Goal: Register for event/course

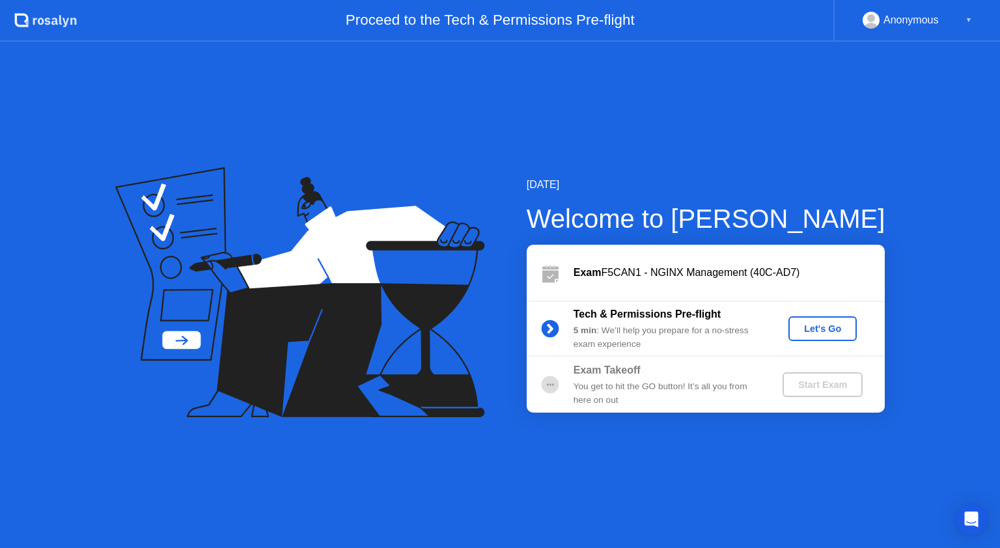
click at [806, 326] on div "Let's Go" at bounding box center [823, 329] width 58 height 10
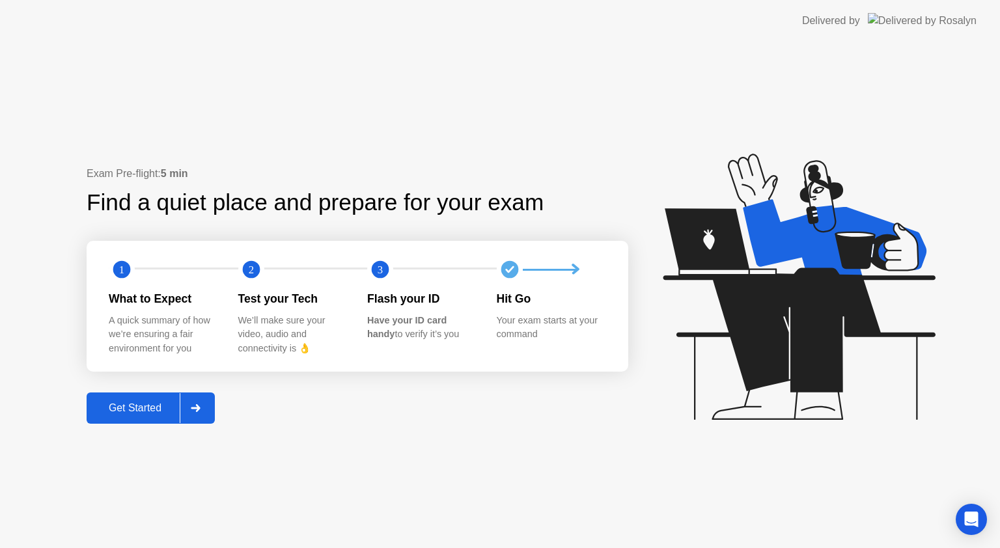
click at [170, 417] on button "Get Started" at bounding box center [151, 408] width 128 height 31
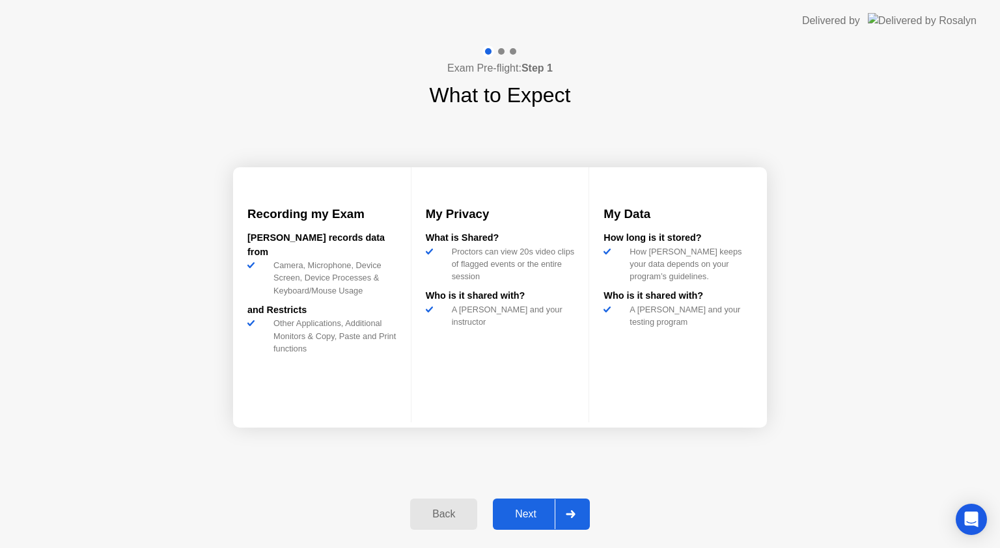
click at [525, 504] on button "Next" at bounding box center [541, 514] width 97 height 31
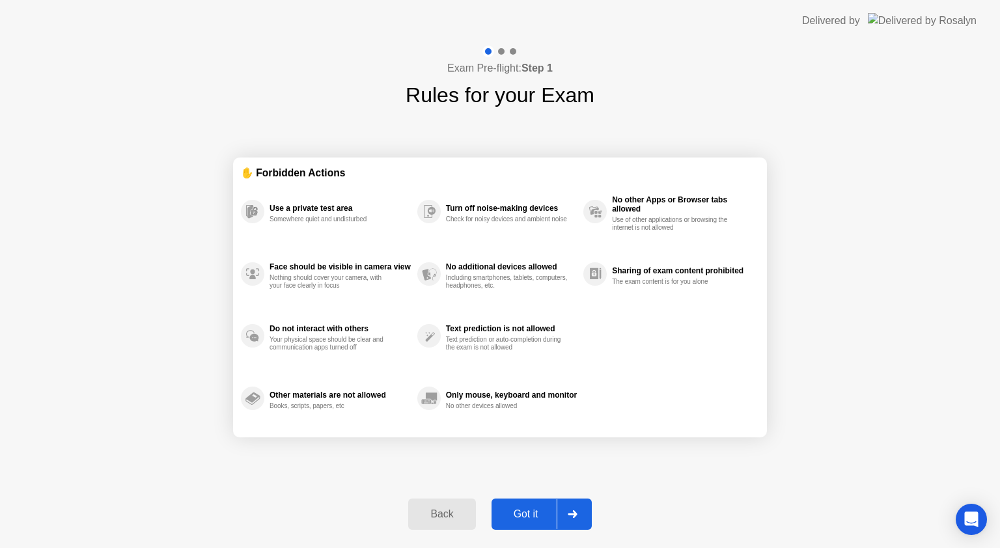
click at [525, 504] on button "Got it" at bounding box center [542, 514] width 100 height 31
select select "*******"
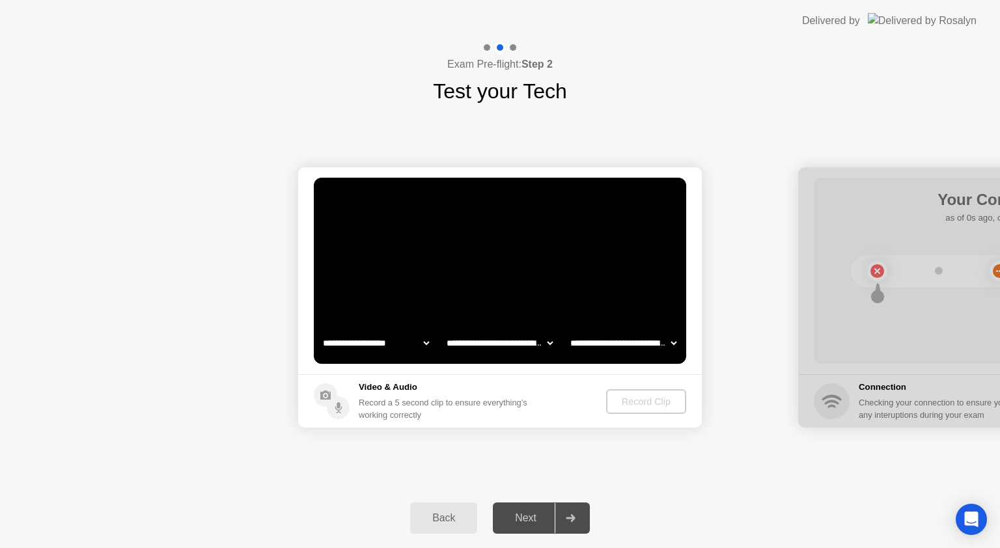
select select "**********"
click at [342, 393] on icon at bounding box center [332, 401] width 36 height 36
click at [635, 402] on div "Record Clip" at bounding box center [647, 401] width 70 height 10
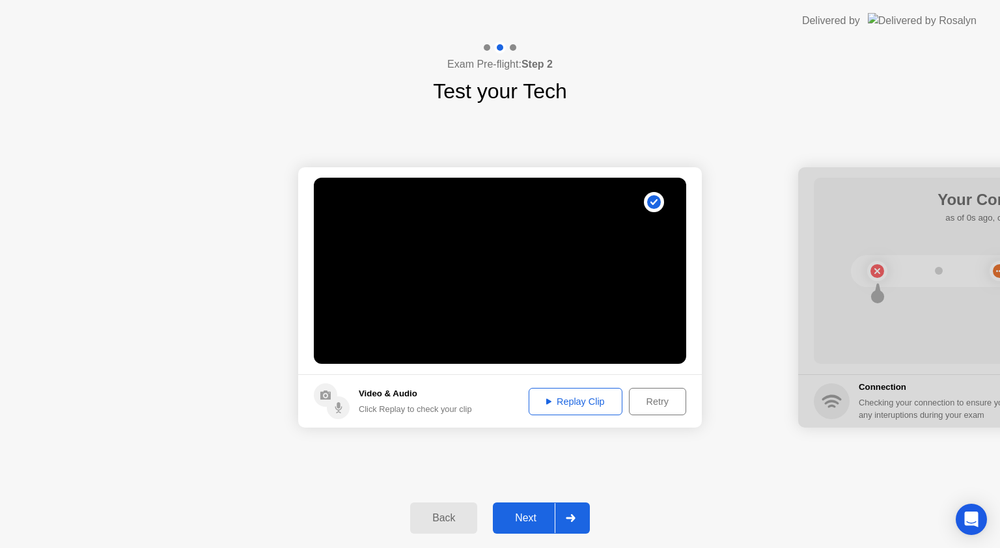
click at [529, 513] on div "Next" at bounding box center [526, 518] width 58 height 12
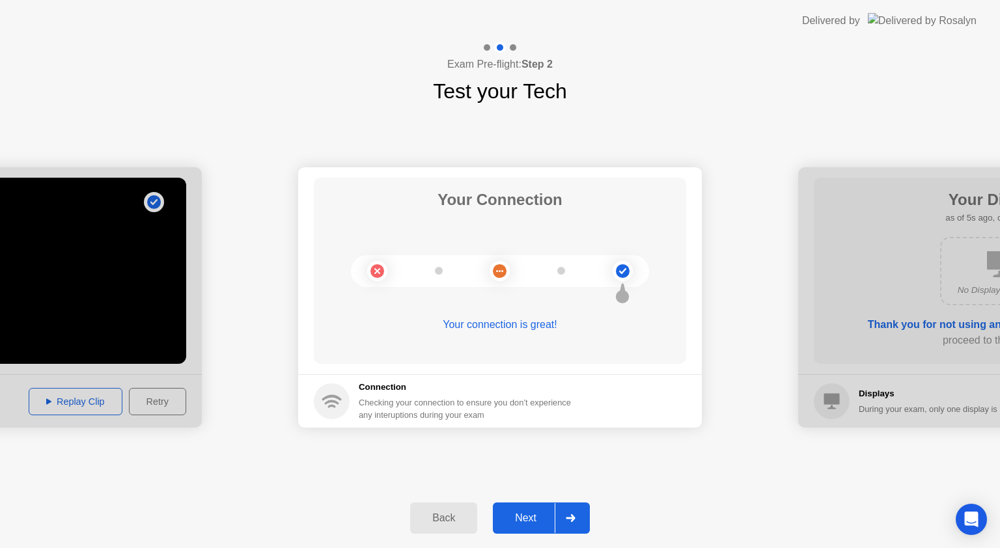
click at [565, 518] on div at bounding box center [570, 518] width 31 height 30
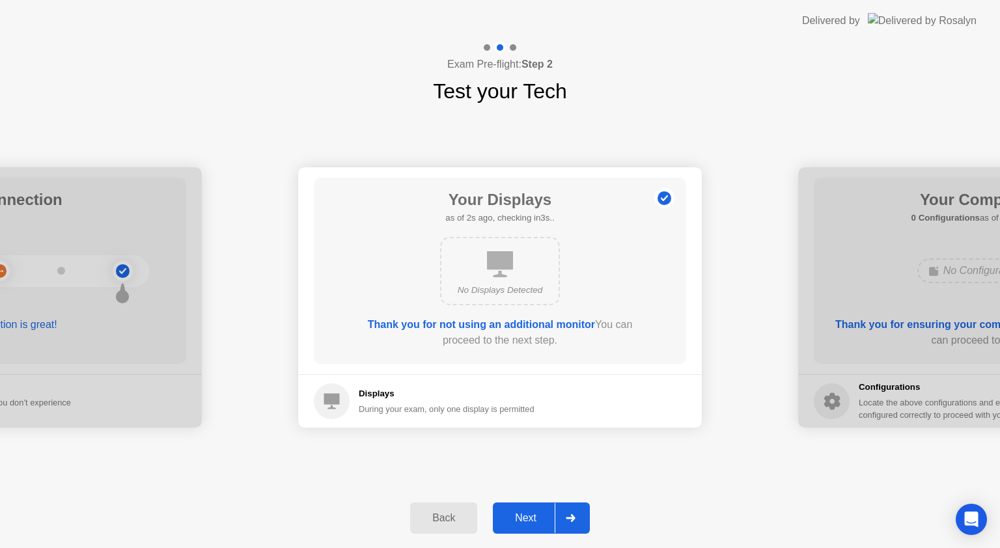
click at [572, 515] on icon at bounding box center [570, 518] width 9 height 8
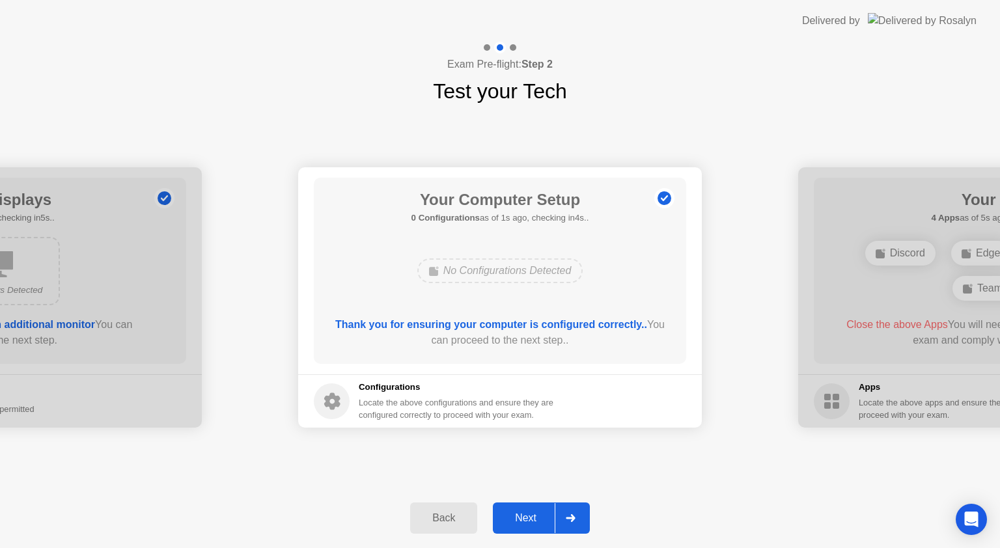
click at [572, 515] on icon at bounding box center [570, 518] width 9 height 8
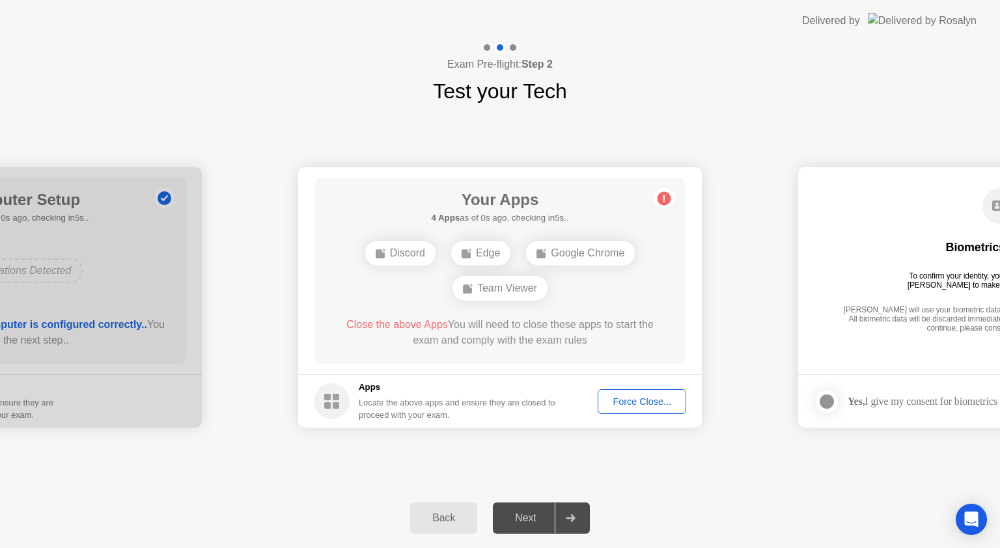
click at [643, 400] on div "Force Close..." at bounding box center [641, 401] width 79 height 10
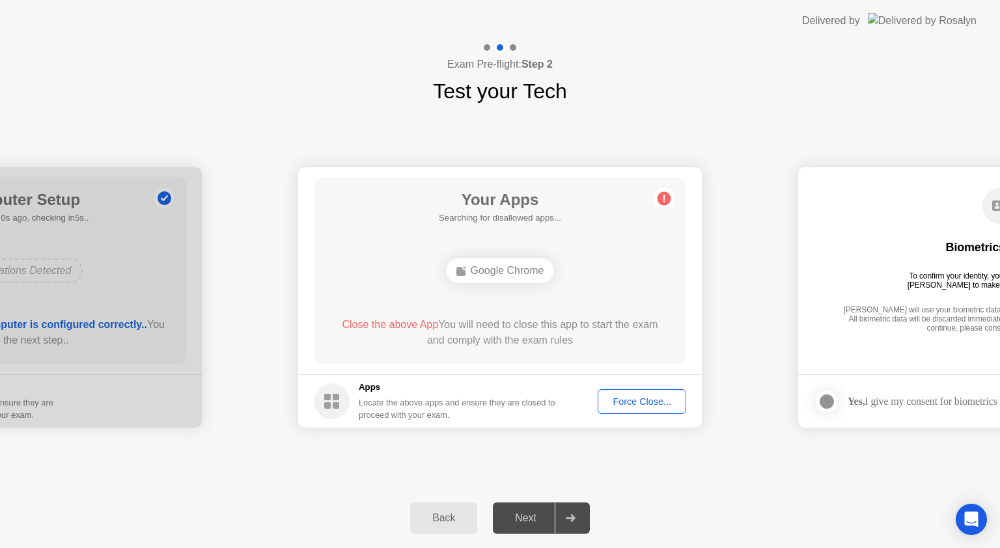
click at [635, 402] on div "Force Close..." at bounding box center [641, 401] width 79 height 10
click at [638, 402] on div "Force Close..." at bounding box center [641, 401] width 79 height 10
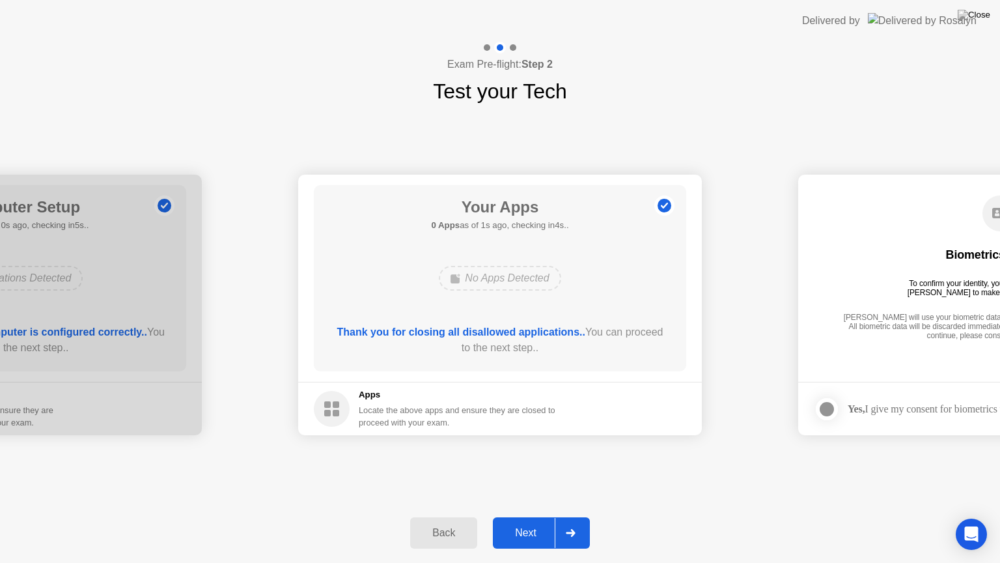
click at [554, 533] on div "Next" at bounding box center [526, 533] width 58 height 12
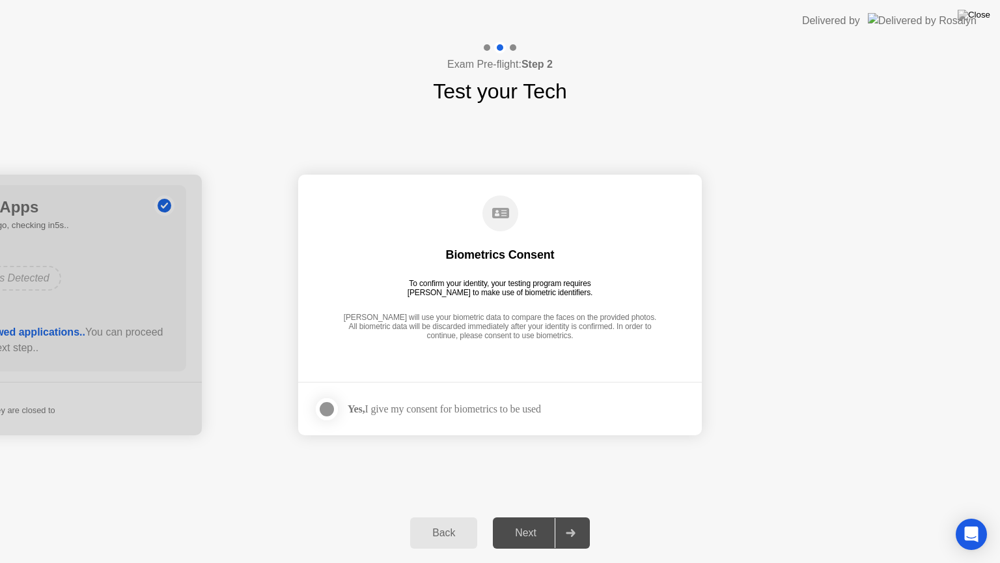
click at [327, 410] on div at bounding box center [327, 409] width 16 height 16
click at [561, 529] on div at bounding box center [570, 533] width 31 height 30
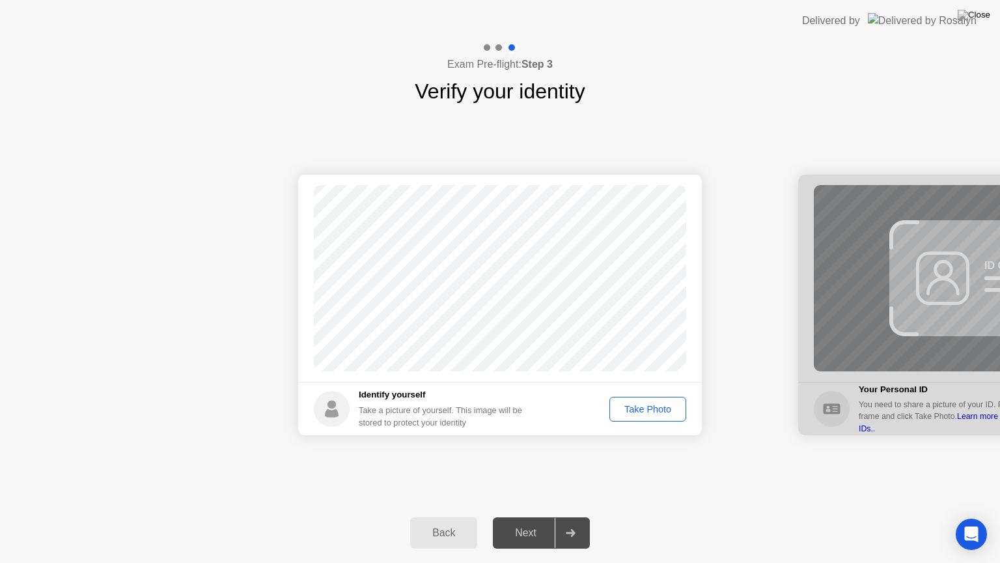
click at [656, 411] on div "Take Photo" at bounding box center [648, 409] width 68 height 10
click at [547, 538] on div "Next" at bounding box center [526, 533] width 58 height 12
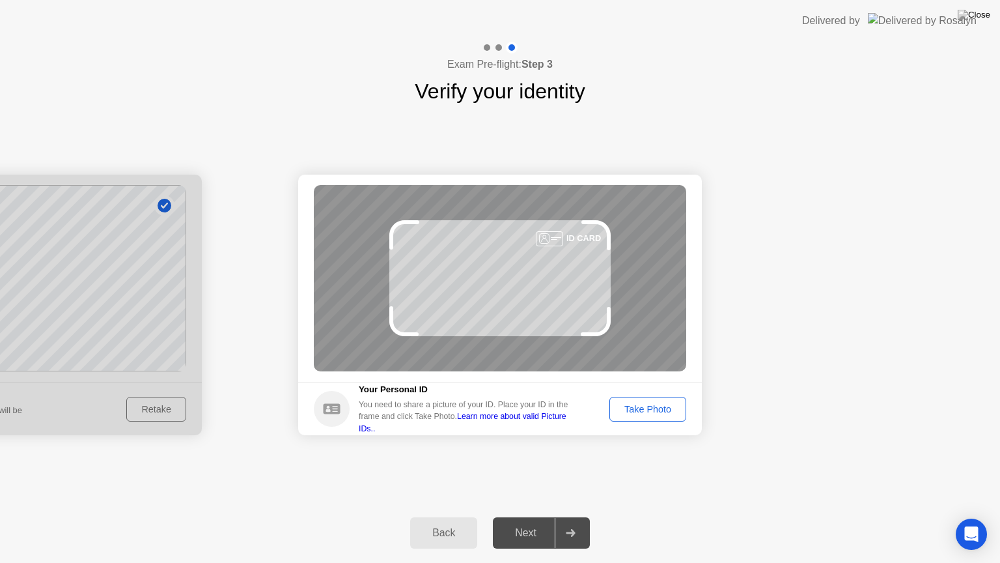
click at [646, 408] on div "Take Photo" at bounding box center [648, 409] width 68 height 10
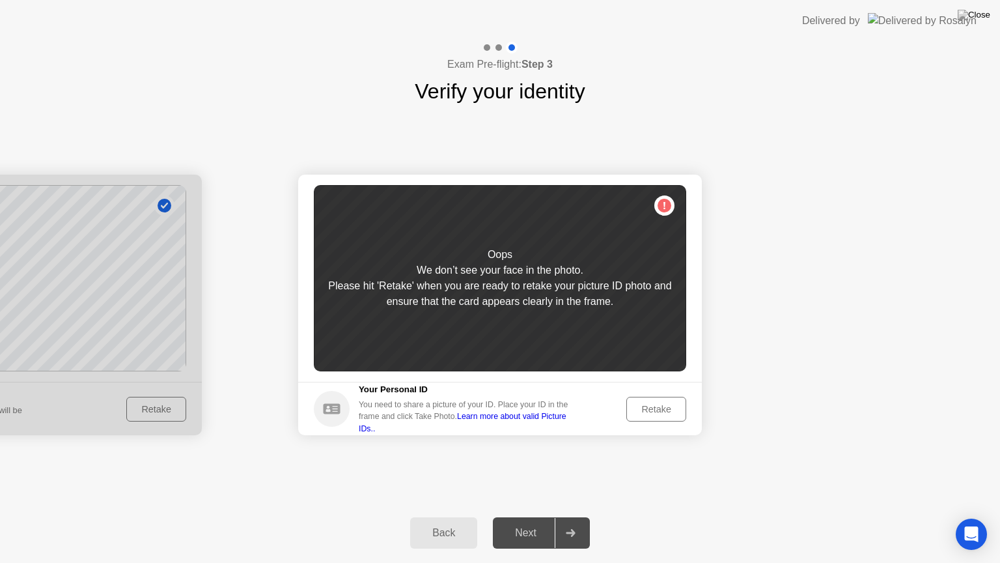
click at [646, 408] on div "Retake" at bounding box center [656, 409] width 51 height 10
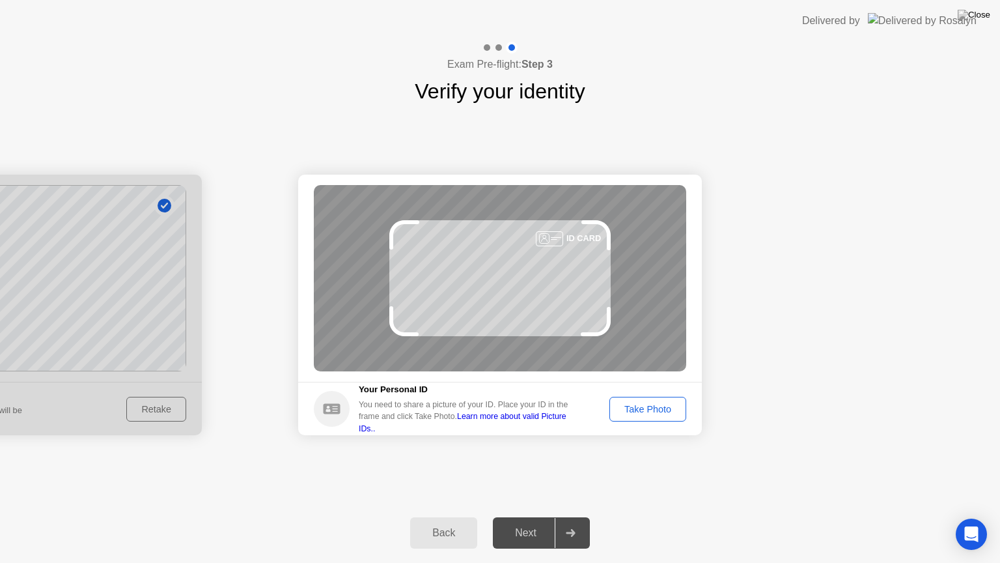
click at [646, 408] on div "Take Photo" at bounding box center [648, 409] width 68 height 10
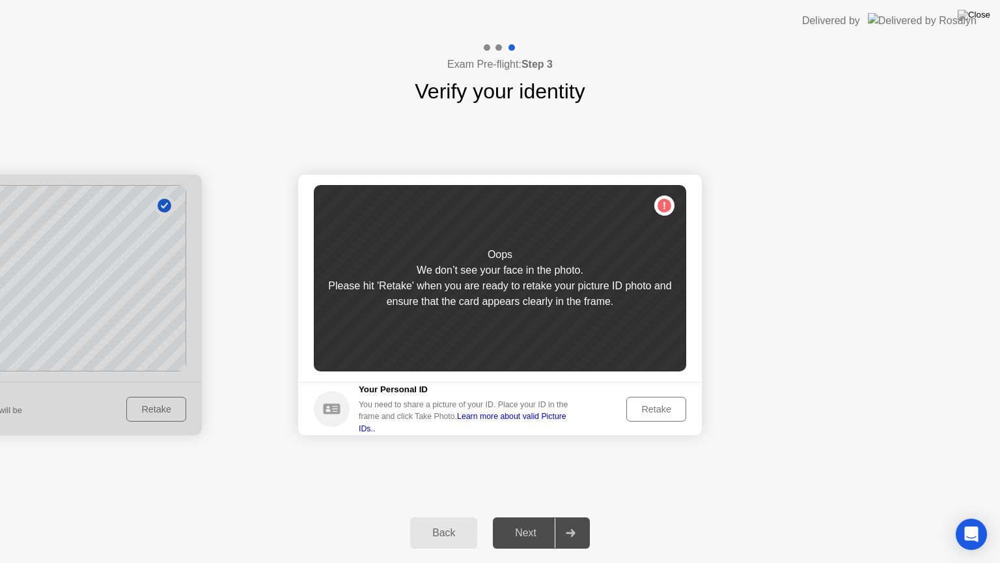
click at [646, 408] on div "Retake" at bounding box center [656, 409] width 51 height 10
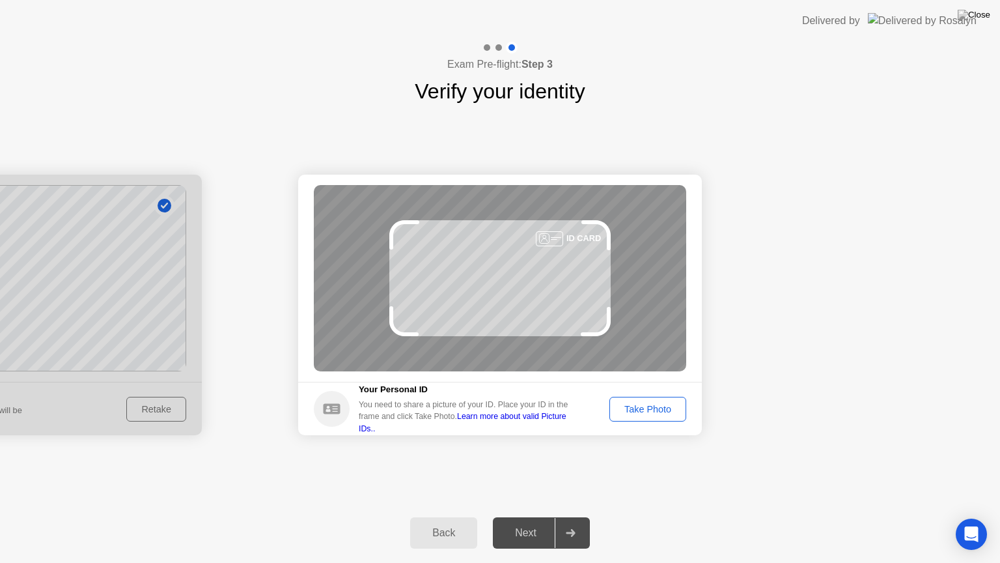
click at [646, 408] on div "Take Photo" at bounding box center [648, 409] width 68 height 10
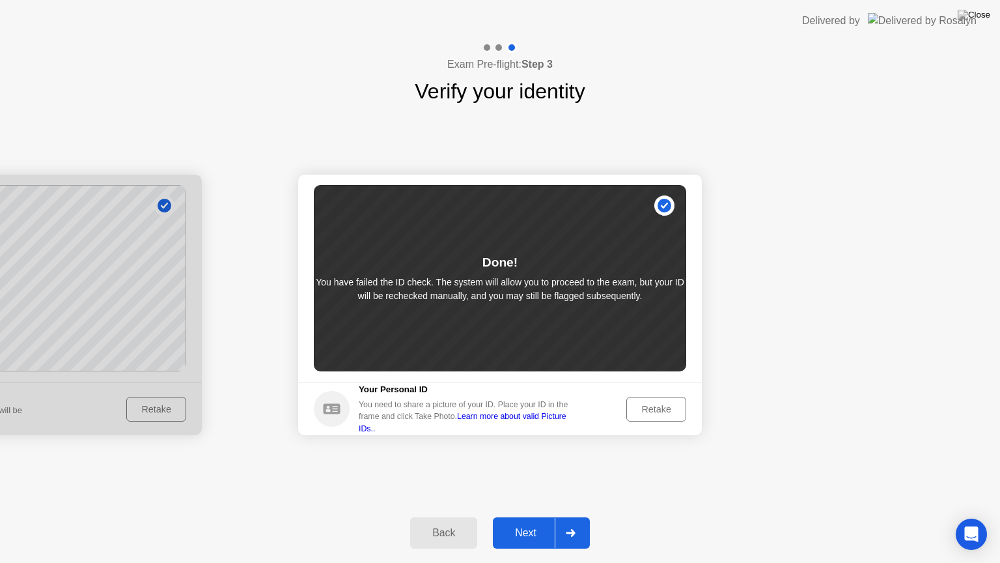
click at [552, 533] on div "Next" at bounding box center [526, 533] width 58 height 12
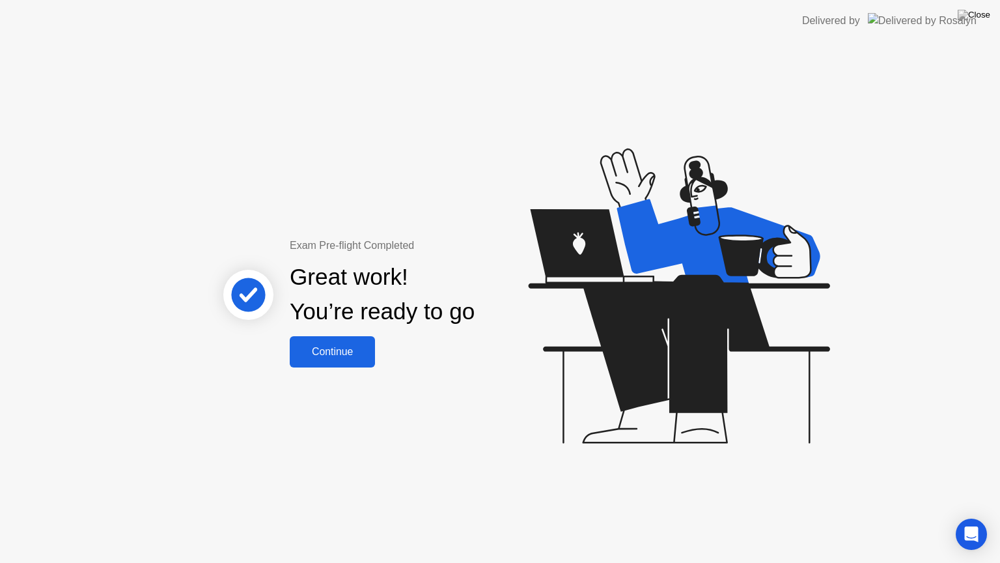
click at [349, 354] on div "Continue" at bounding box center [332, 352] width 77 height 12
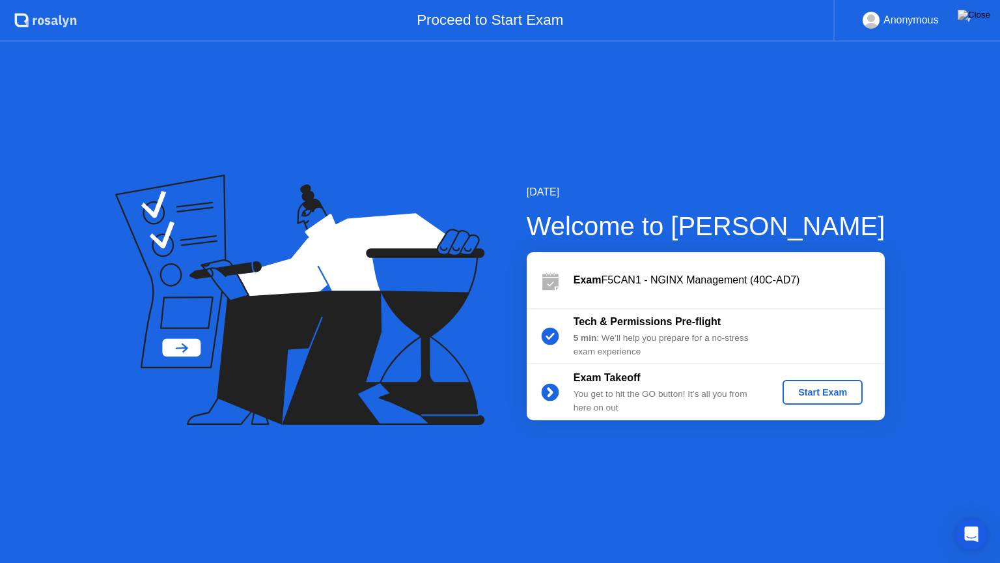
click at [826, 387] on div "Start Exam" at bounding box center [823, 392] width 70 height 10
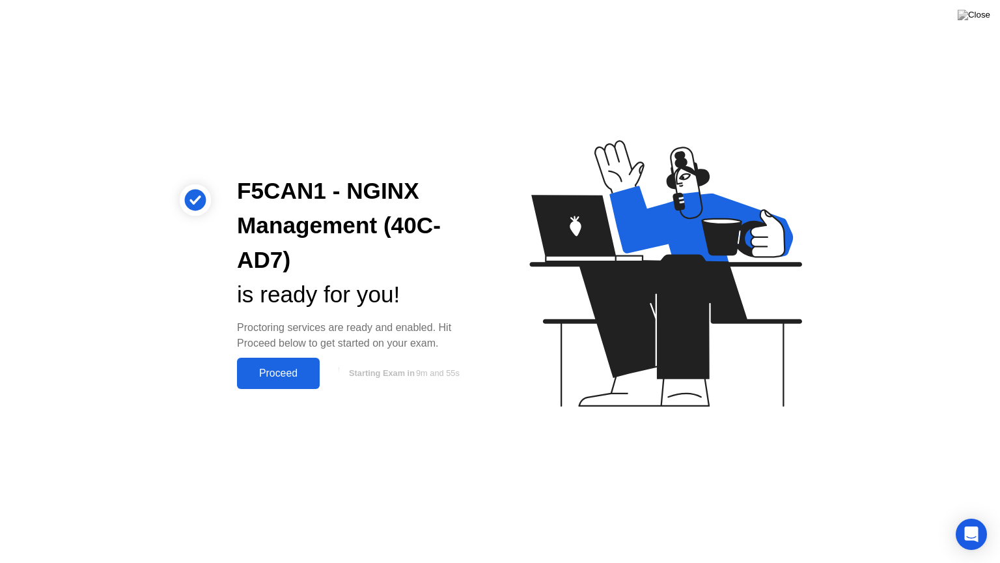
click at [304, 370] on div "Proceed" at bounding box center [278, 373] width 75 height 12
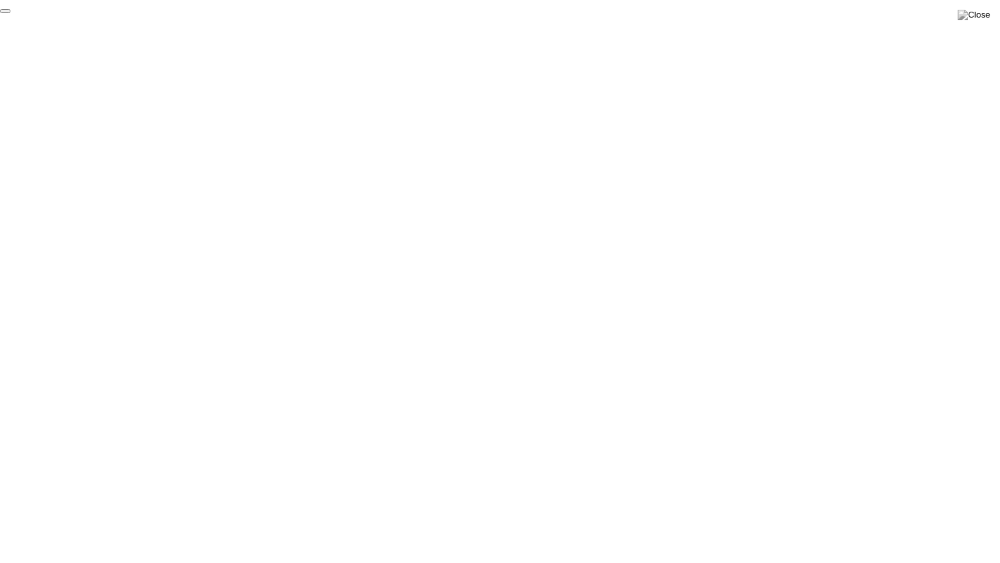
click div "End Proctoring Session"
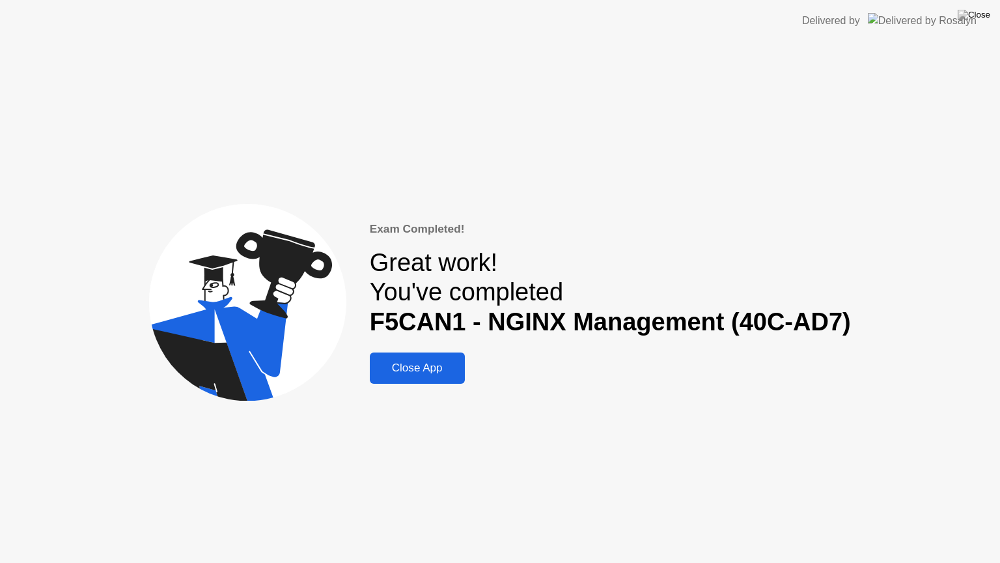
click at [456, 370] on div "Close App" at bounding box center [417, 367] width 87 height 13
